Goal: Task Accomplishment & Management: Use online tool/utility

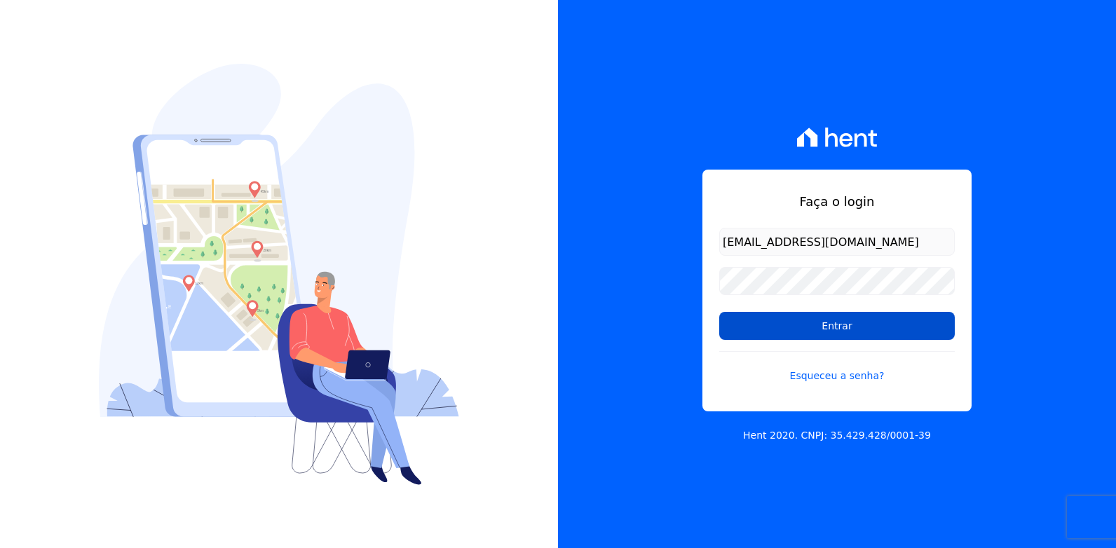
click at [753, 323] on input "Entrar" at bounding box center [837, 326] width 236 height 28
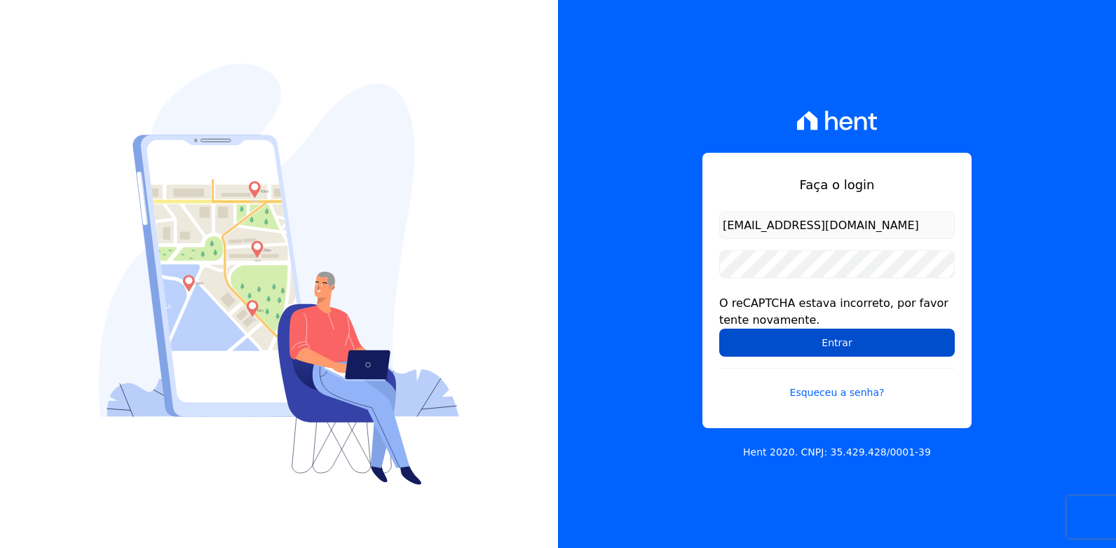
click at [817, 346] on input "Entrar" at bounding box center [837, 343] width 236 height 28
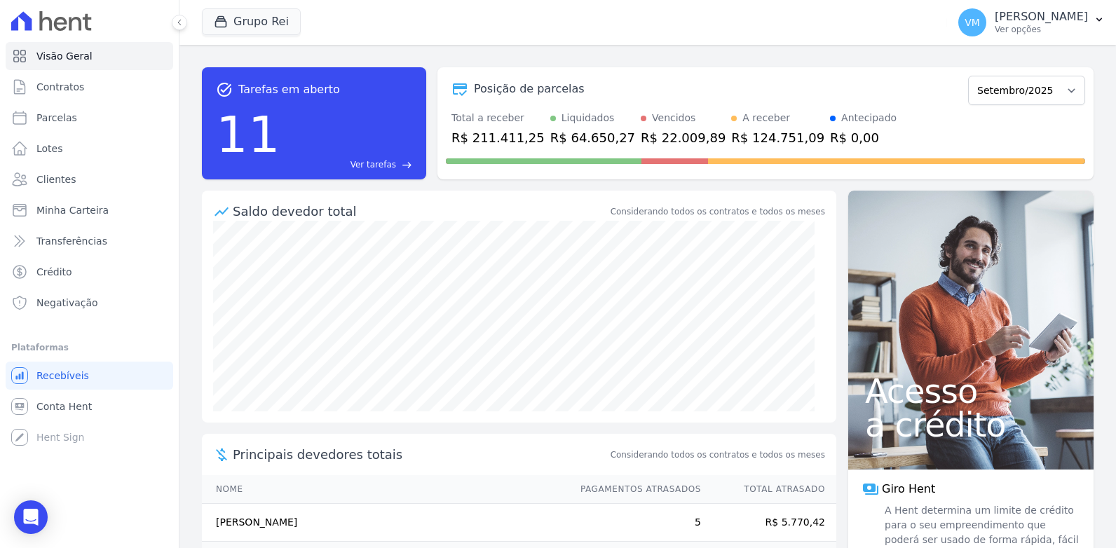
click at [510, 32] on div "Grupo Rei Você possui apenas um empreendimento Aplicar" at bounding box center [572, 22] width 740 height 46
click at [533, 205] on div "Saldo devedor total Considerando todos os contratos e todos os meses" at bounding box center [519, 206] width 635 height 30
click at [733, 51] on div "task_alt Tarefas em aberto 11 Ver tarefas east Posição de parcelas Janeiro/2020…" at bounding box center [647, 296] width 937 height 503
click at [64, 87] on span "Contratos" at bounding box center [60, 87] width 48 height 14
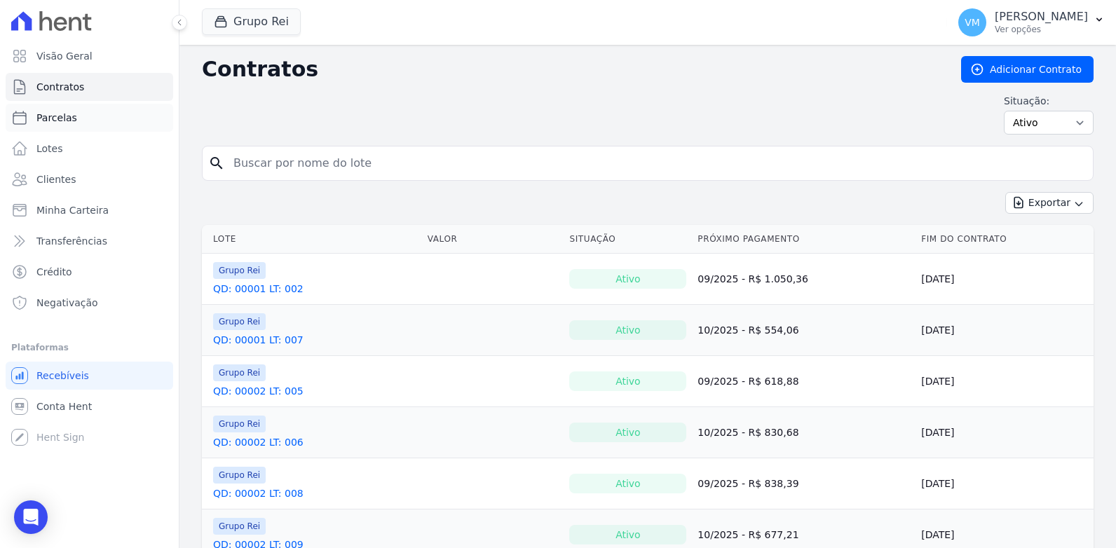
click at [76, 116] on link "Parcelas" at bounding box center [90, 118] width 168 height 28
click at [51, 117] on span "Parcelas" at bounding box center [56, 118] width 41 height 14
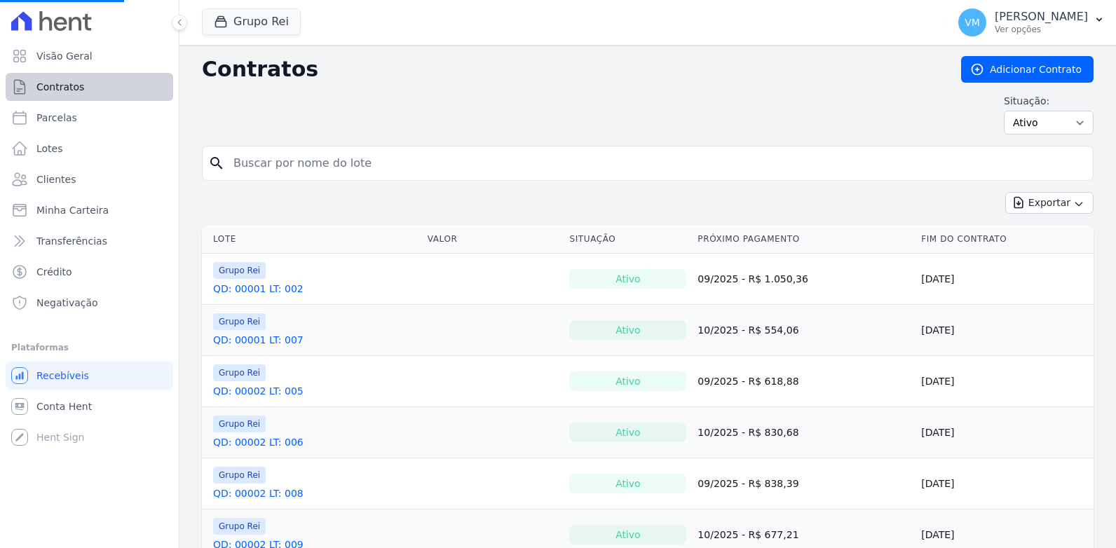
select select
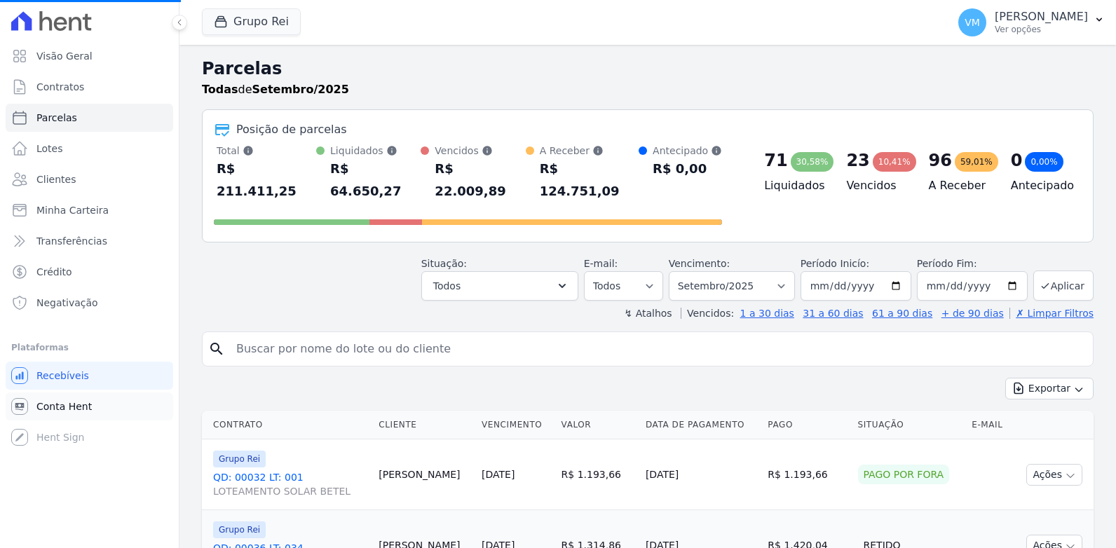
click at [60, 403] on span "Conta Hent" at bounding box center [63, 407] width 55 height 14
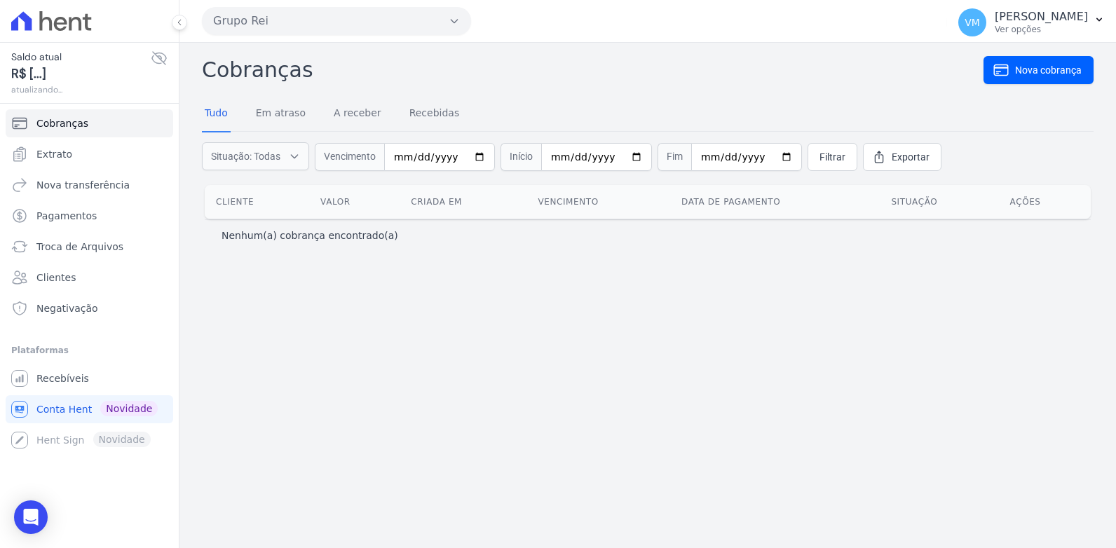
select select
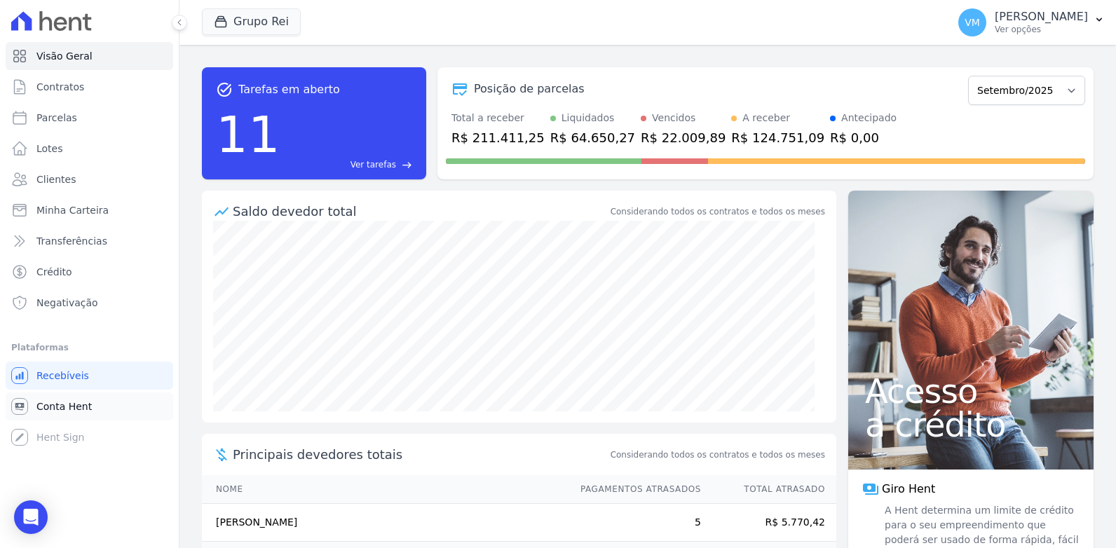
click at [55, 405] on span "Conta Hent" at bounding box center [63, 407] width 55 height 14
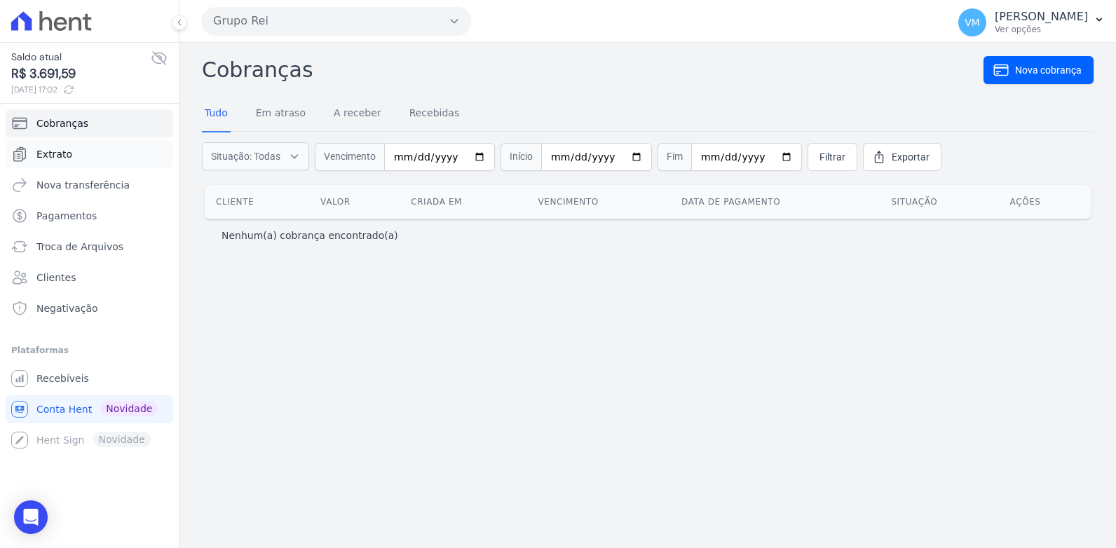
click at [65, 157] on span "Extrato" at bounding box center [54, 154] width 36 height 14
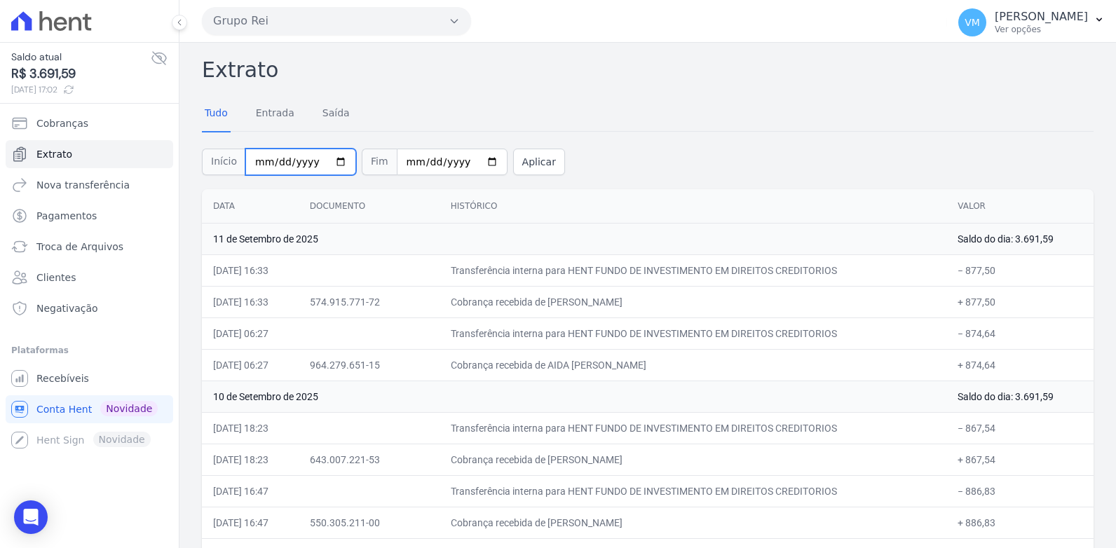
click at [337, 163] on input "2025-09-01" at bounding box center [300, 162] width 111 height 27
type input "2025-09-10"
click at [471, 164] on input "2025-09-11" at bounding box center [452, 162] width 111 height 27
type input "2025-09-10"
click at [523, 160] on button "Aplicar" at bounding box center [539, 162] width 52 height 27
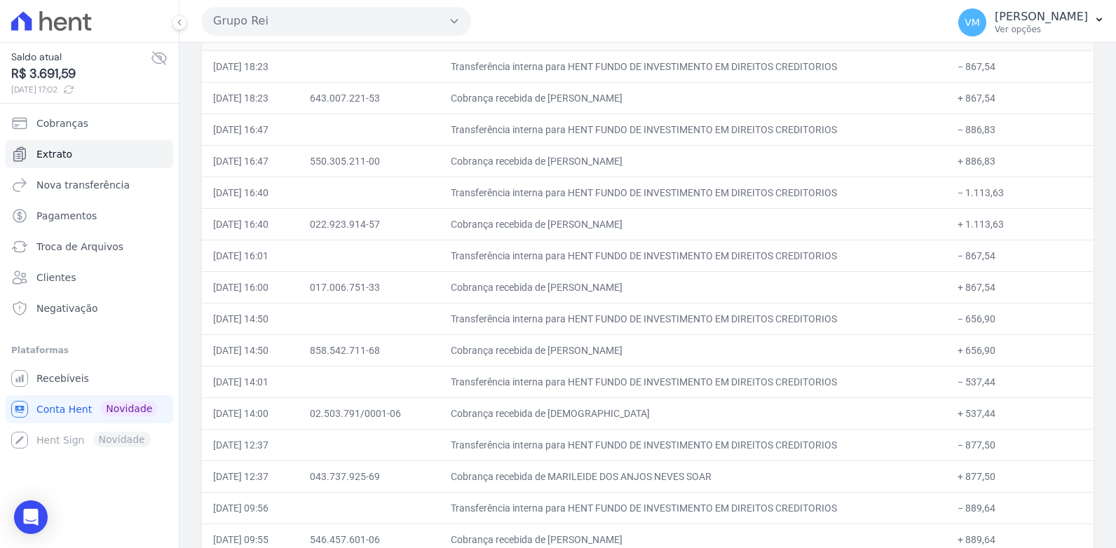
scroll to position [223, 0]
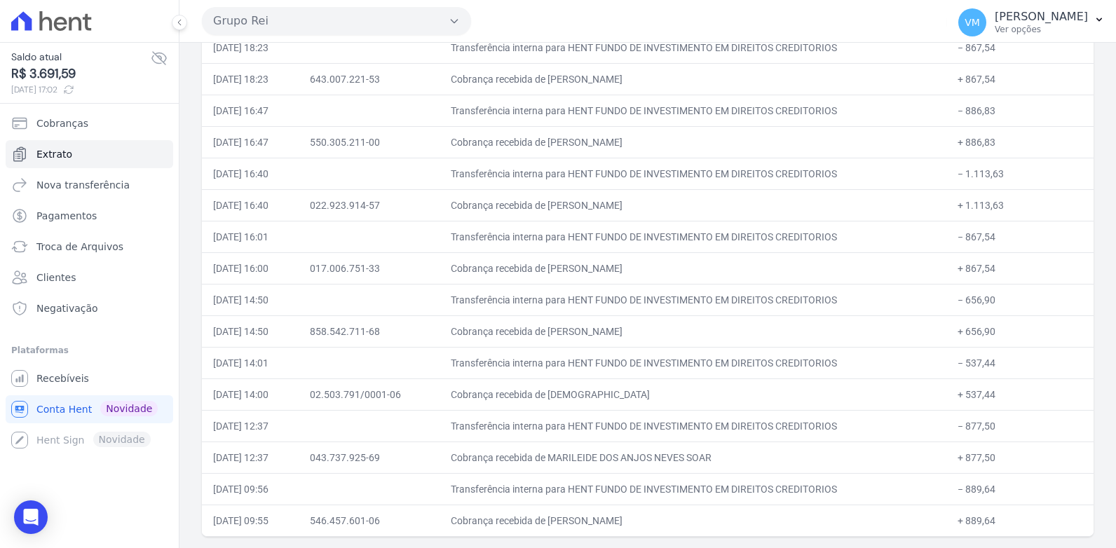
drag, startPoint x: 195, startPoint y: 69, endPoint x: 963, endPoint y: 550, distance: 906.2
click at [963, 548] on html "Saldo atual R$ 3.691,59 11/09/2025, 17:02 Cobranças Extrato Nova transferência …" at bounding box center [558, 274] width 1116 height 548
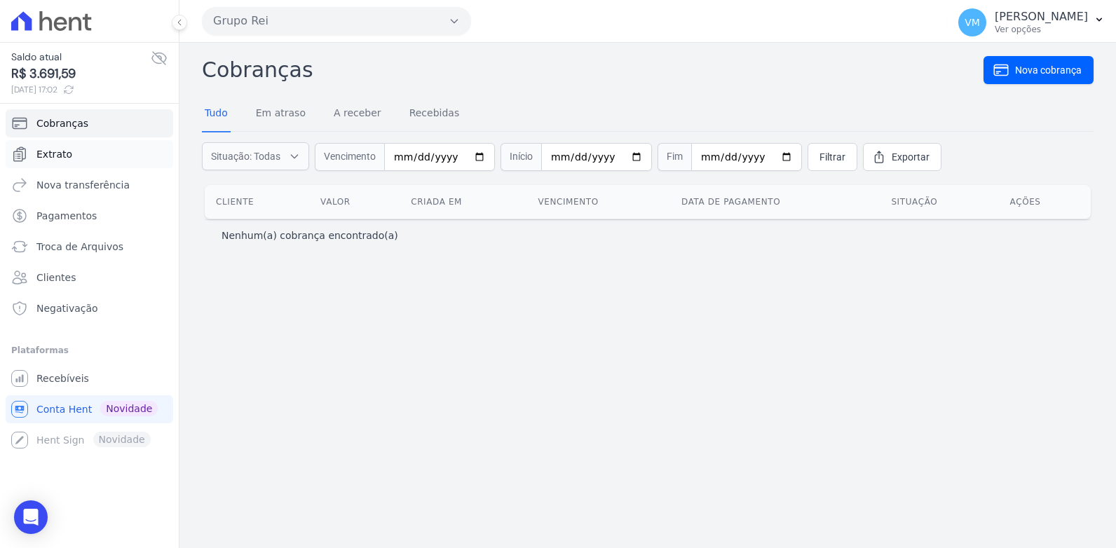
click at [53, 147] on span "Extrato" at bounding box center [54, 154] width 36 height 14
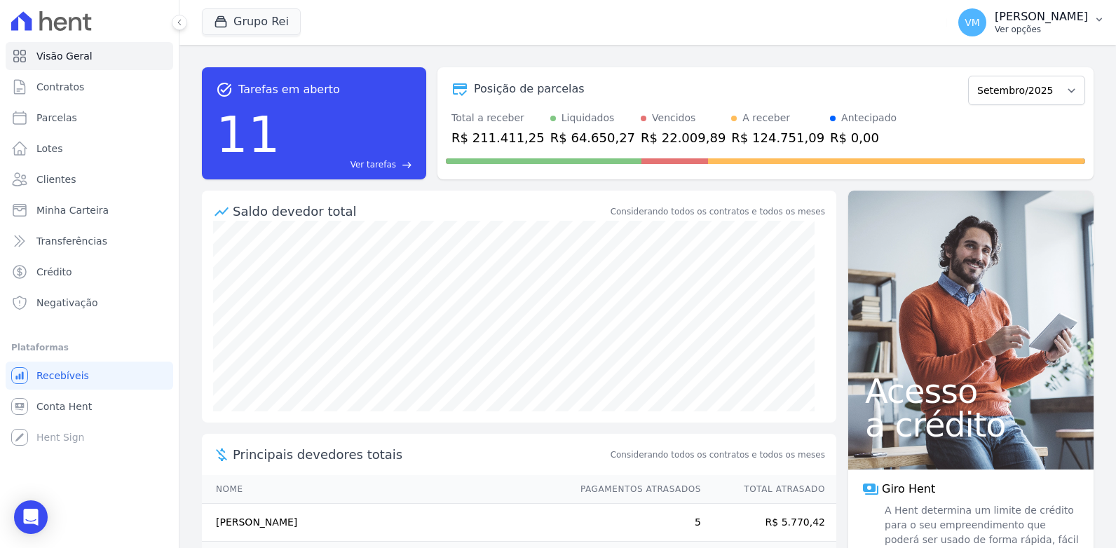
click at [1029, 19] on p "Vyviane Martins" at bounding box center [1041, 17] width 93 height 14
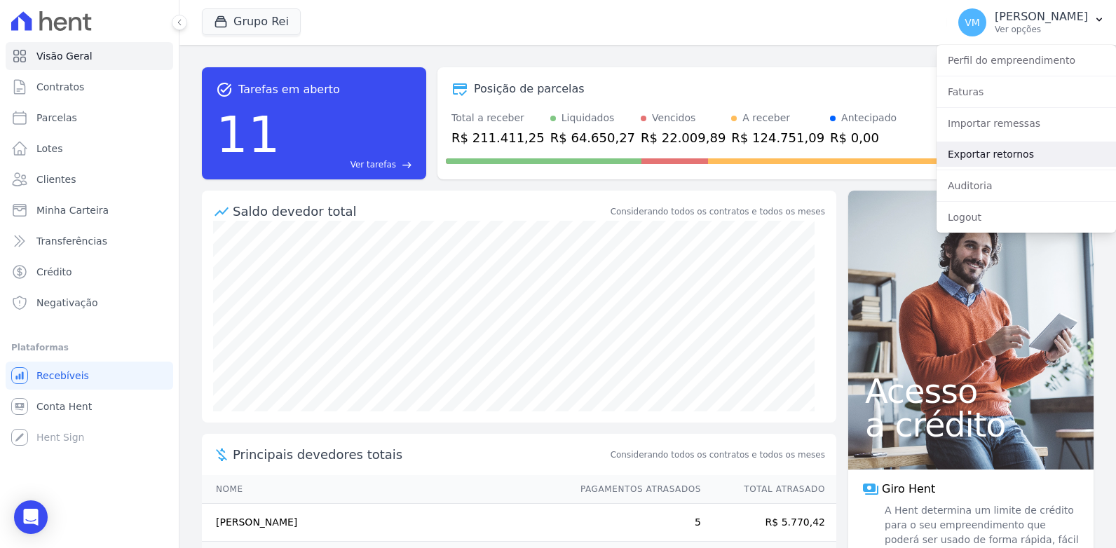
click at [970, 160] on link "Exportar retornos" at bounding box center [1026, 154] width 179 height 25
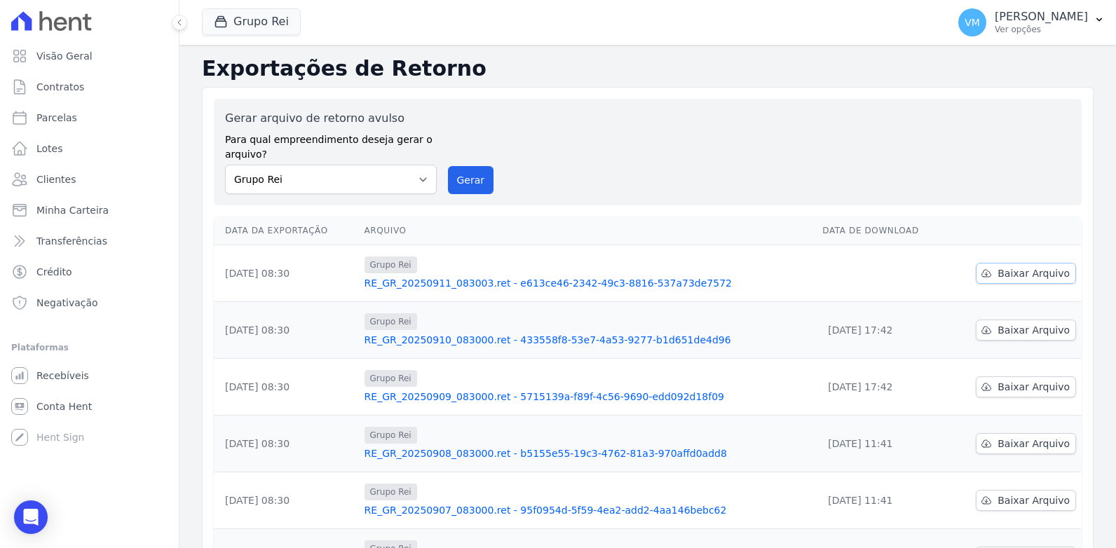
click at [1029, 268] on span "Baixar Arquivo" at bounding box center [1034, 273] width 72 height 14
click at [627, 109] on div "Gerar arquivo de retorno avulso Para qual empreendimento deseja gerar o arquivo…" at bounding box center [648, 152] width 868 height 107
